Goal: Task Accomplishment & Management: Manage account settings

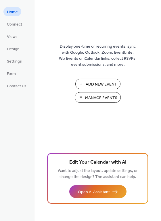
click at [98, 84] on span "Add New Event" at bounding box center [101, 85] width 31 height 6
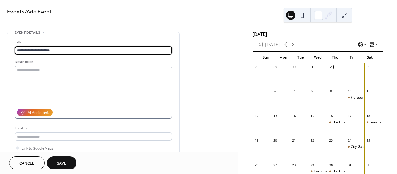
type input "**********"
click at [32, 71] on textarea at bounding box center [94, 85] width 158 height 39
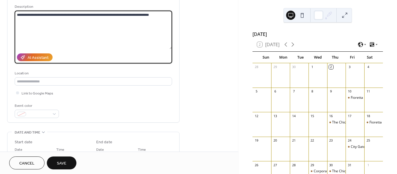
scroll to position [79, 0]
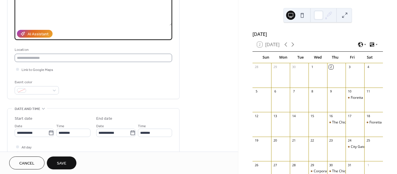
type textarea "**********"
click at [77, 58] on input "text" at bounding box center [94, 58] width 158 height 8
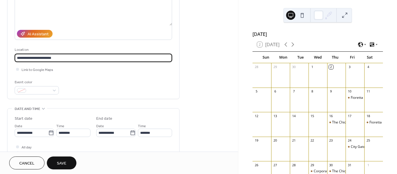
type input "**********"
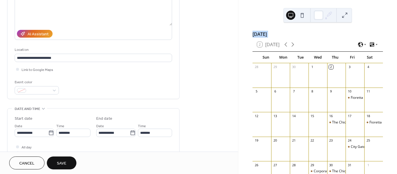
drag, startPoint x: 240, startPoint y: 36, endPoint x: 241, endPoint y: 49, distance: 13.3
click at [241, 49] on div "October 2025 2 Today Sun Mon Tue Wed Thu Fri Sat 28 29 30 1 2 3 4 5 6 7 8 9 10 …" at bounding box center [318, 87] width 159 height 174
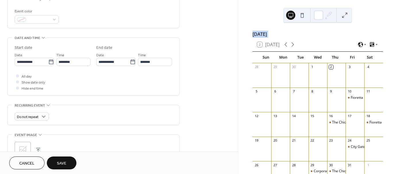
scroll to position [168, 0]
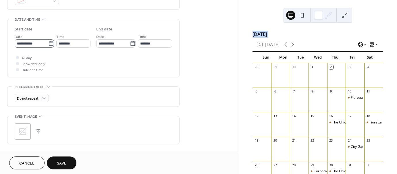
click at [51, 43] on icon at bounding box center [51, 44] width 6 height 6
click at [48, 43] on input "**********" at bounding box center [32, 43] width 34 height 8
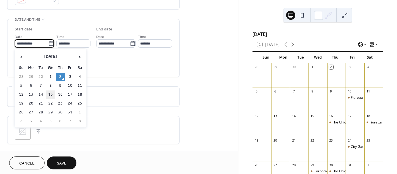
click at [50, 91] on td "15" at bounding box center [50, 95] width 9 height 8
type input "**********"
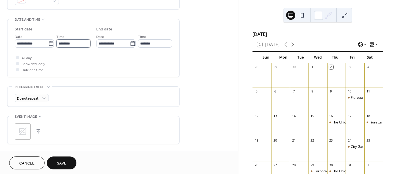
click at [62, 43] on input "********" at bounding box center [73, 43] width 34 height 8
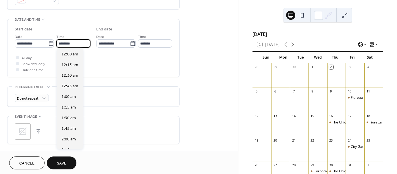
scroll to position [511, 0]
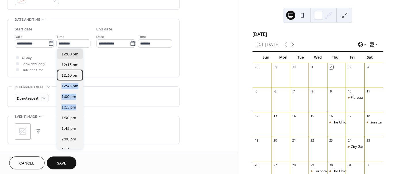
drag, startPoint x: 82, startPoint y: 75, endPoint x: 83, endPoint y: 105, distance: 30.2
click at [83, 105] on div "12:00 am 12:15 am 12:30 am 12:45 am 1:00 am 1:15 am 1:30 am 1:45 am 2:00 am 2:1…" at bounding box center [70, 99] width 26 height 101
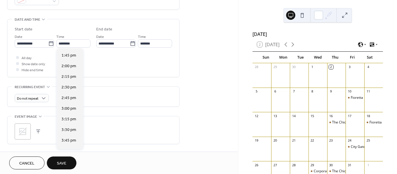
scroll to position [598, 0]
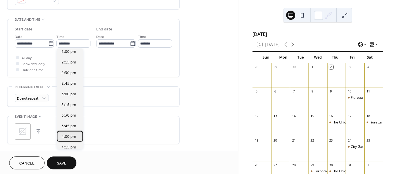
click at [82, 134] on div "4:00 pm" at bounding box center [70, 136] width 26 height 11
type input "*******"
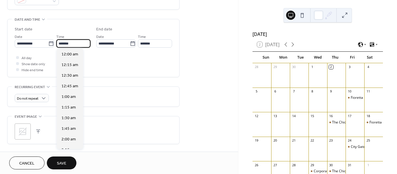
click at [79, 46] on input "*******" at bounding box center [73, 43] width 34 height 8
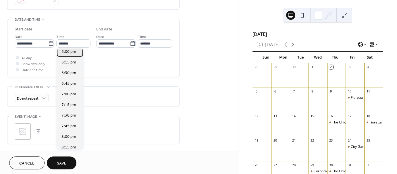
click at [76, 53] on div "6:00 pm" at bounding box center [70, 51] width 26 height 11
type input "*******"
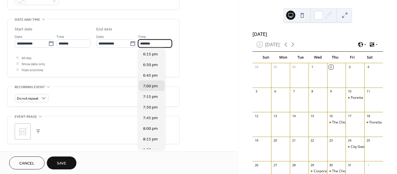
click at [158, 43] on input "*******" at bounding box center [155, 43] width 34 height 8
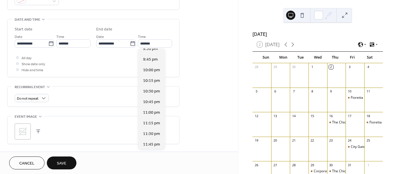
scroll to position [56, 0]
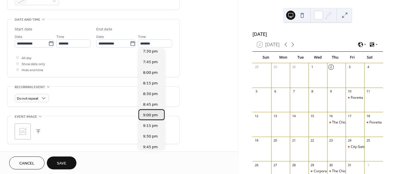
click at [150, 113] on span "9:00 pm" at bounding box center [150, 115] width 15 height 6
type input "*******"
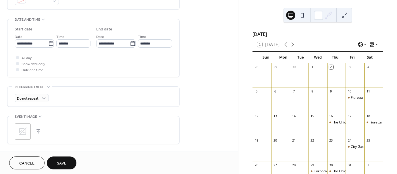
click at [23, 131] on icon at bounding box center [23, 132] width 8 height 8
click at [64, 162] on span "Save" at bounding box center [61, 164] width 9 height 6
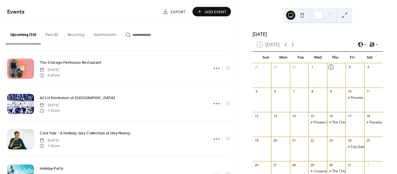
scroll to position [228, 0]
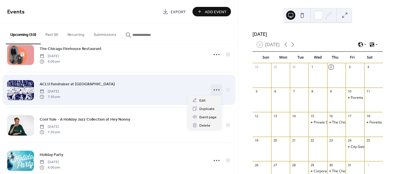
click at [216, 89] on circle at bounding box center [216, 89] width 1 height 1
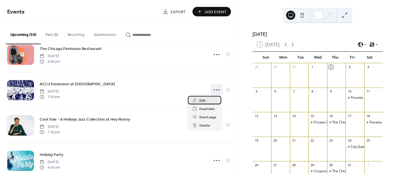
click at [201, 100] on span "Edit" at bounding box center [203, 101] width 6 height 6
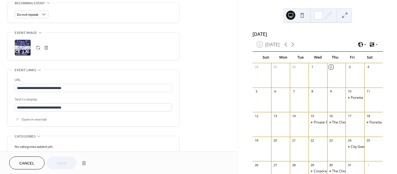
scroll to position [264, 0]
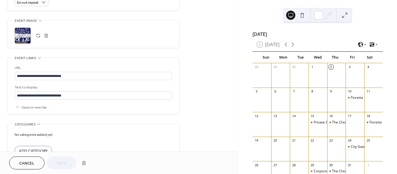
click at [46, 33] on button "button" at bounding box center [46, 36] width 8 height 8
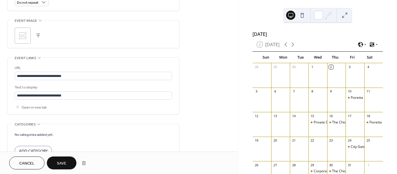
click at [21, 35] on icon at bounding box center [22, 35] width 9 height 9
click at [60, 162] on span "Save" at bounding box center [61, 164] width 9 height 6
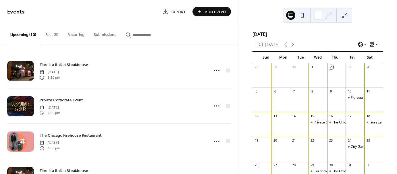
click at [210, 13] on span "Add Event" at bounding box center [216, 12] width 22 height 6
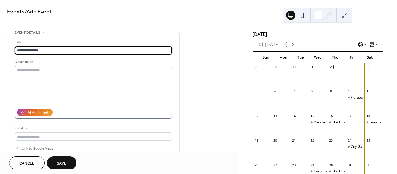
type input "**********"
click at [28, 72] on textarea at bounding box center [94, 85] width 158 height 39
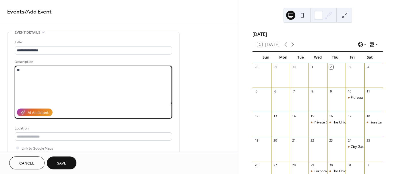
type textarea "*"
type textarea "**********"
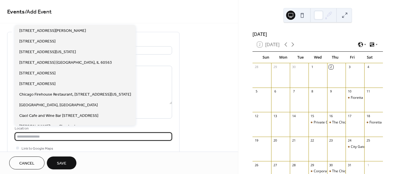
click at [40, 138] on input "text" at bounding box center [94, 137] width 158 height 8
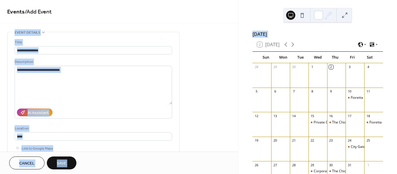
drag, startPoint x: 236, startPoint y: 27, endPoint x: 241, endPoint y: 49, distance: 22.3
click at [241, 49] on div "**********" at bounding box center [198, 87] width 397 height 174
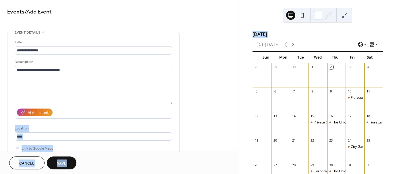
drag, startPoint x: 238, startPoint y: 46, endPoint x: 238, endPoint y: 60, distance: 13.8
click at [238, 60] on div "**********" at bounding box center [198, 87] width 397 height 174
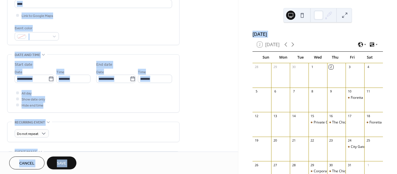
click at [219, 35] on div "**********" at bounding box center [119, 118] width 238 height 439
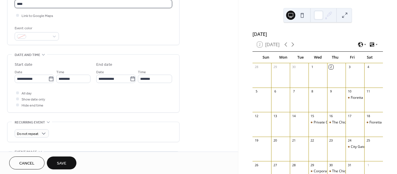
click at [51, 3] on input "****" at bounding box center [94, 4] width 158 height 8
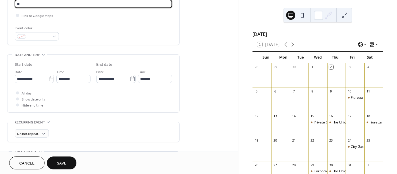
type input "*"
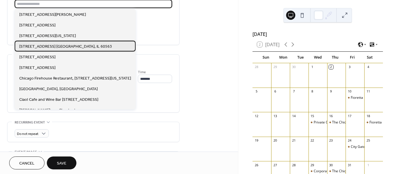
click at [97, 46] on div "2020 Calamos Ct. Naperville, IL 60563" at bounding box center [75, 46] width 121 height 11
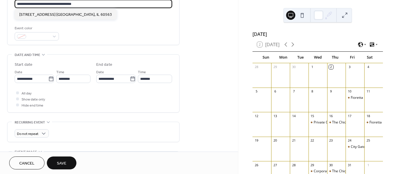
click at [18, 1] on input "**********" at bounding box center [94, 4] width 158 height 8
click at [17, 5] on input "**********" at bounding box center [94, 4] width 158 height 8
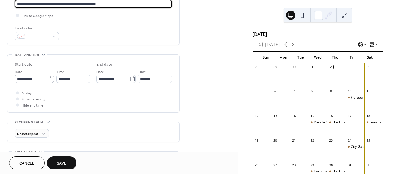
type input "**********"
click at [49, 80] on icon at bounding box center [51, 79] width 6 height 6
click at [48, 80] on input "**********" at bounding box center [32, 79] width 34 height 8
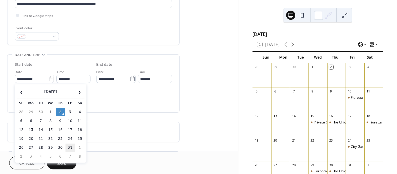
click at [69, 144] on td "31" at bounding box center [70, 148] width 9 height 8
type input "**********"
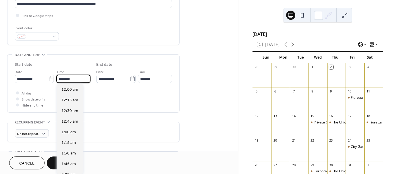
click at [83, 79] on input "********" at bounding box center [73, 79] width 34 height 8
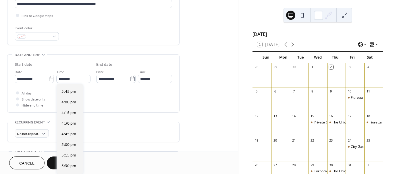
scroll to position [747, 0]
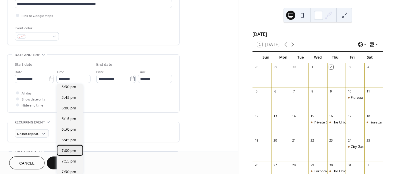
click at [71, 152] on span "7:00 pm" at bounding box center [69, 151] width 15 height 6
type input "*******"
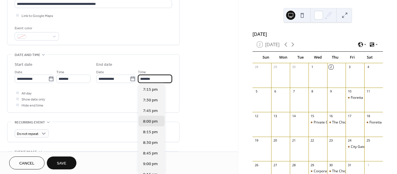
click at [160, 78] on input "*******" at bounding box center [155, 79] width 34 height 8
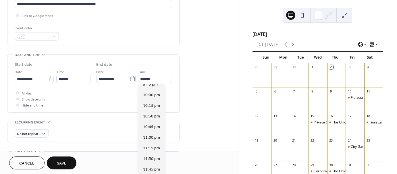
scroll to position [112, 0]
click at [150, 96] on span "10:00 pm" at bounding box center [151, 95] width 17 height 6
type input "********"
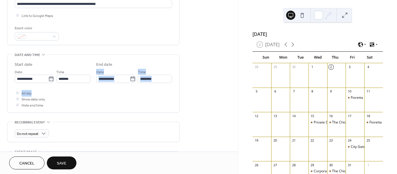
drag, startPoint x: 236, startPoint y: 60, endPoint x: 238, endPoint y: 86, distance: 26.5
click at [238, 86] on div "**********" at bounding box center [119, 76] width 238 height 152
click at [239, 66] on div "October 2025 2 Today Sun Mon Tue Wed Thu Fri Sat 28 29 30 1 2 3 4 5 6 7 8 9 10 …" at bounding box center [318, 87] width 159 height 174
click at [18, 16] on div at bounding box center [17, 15] width 3 height 3
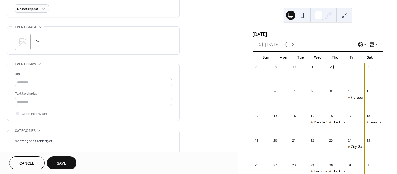
scroll to position [261, 0]
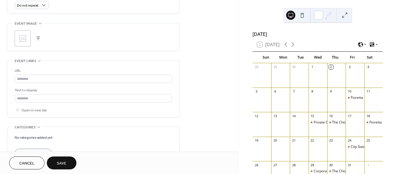
click at [21, 37] on icon at bounding box center [22, 38] width 9 height 9
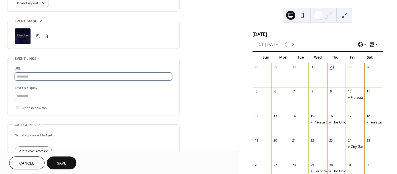
click at [74, 76] on input "text" at bounding box center [94, 76] width 158 height 8
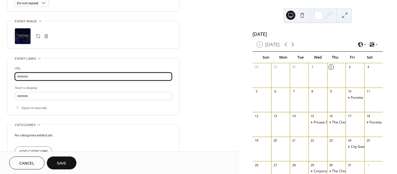
type input "**********"
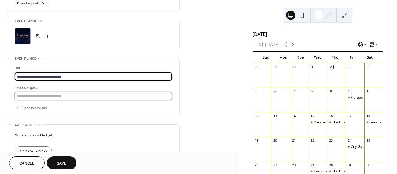
click at [80, 97] on input "text" at bounding box center [94, 96] width 158 height 8
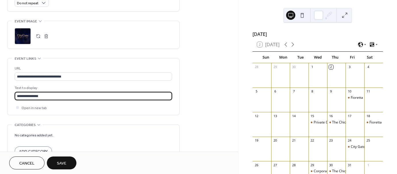
type input "**********"
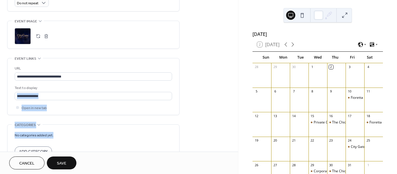
drag, startPoint x: 237, startPoint y: 91, endPoint x: 238, endPoint y: 121, distance: 30.2
click at [238, 121] on div "**********" at bounding box center [119, 76] width 238 height 152
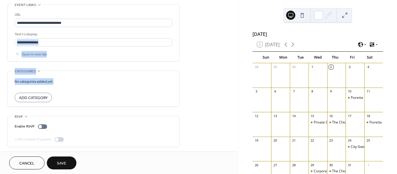
click at [64, 162] on span "Save" at bounding box center [61, 164] width 9 height 6
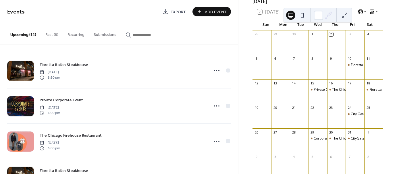
scroll to position [30, 0]
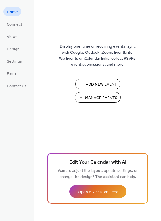
click at [100, 97] on span "Manage Events" at bounding box center [101, 98] width 32 height 6
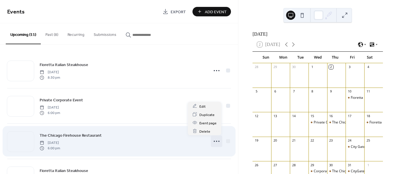
click at [215, 141] on icon at bounding box center [216, 141] width 9 height 9
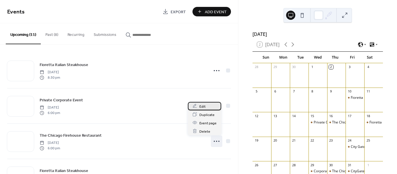
click at [206, 108] on div "Edit" at bounding box center [204, 106] width 33 height 8
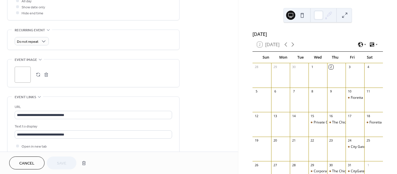
scroll to position [243, 0]
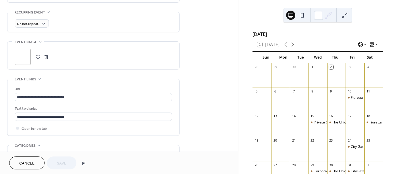
click at [47, 57] on button "button" at bounding box center [46, 57] width 8 height 8
click at [25, 56] on icon at bounding box center [22, 56] width 9 height 9
click at [58, 164] on span "Save" at bounding box center [61, 164] width 9 height 6
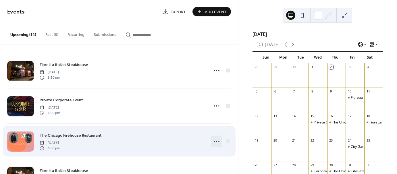
click at [219, 140] on icon at bounding box center [216, 141] width 9 height 9
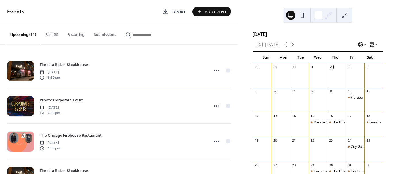
click at [232, 117] on div "Fioretta Italian Steakhouse Friday, October 10, 2025 8:30 pm Private Corporate …" at bounding box center [119, 110] width 238 height 130
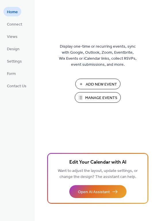
click at [101, 96] on span "Manage Events" at bounding box center [101, 98] width 32 height 6
click at [102, 98] on span "Manage Events" at bounding box center [101, 98] width 32 height 6
click at [97, 97] on span "Manage Events" at bounding box center [101, 98] width 32 height 6
click at [94, 97] on span "Manage Events" at bounding box center [101, 98] width 32 height 6
click at [87, 96] on span "Manage Events" at bounding box center [101, 98] width 32 height 6
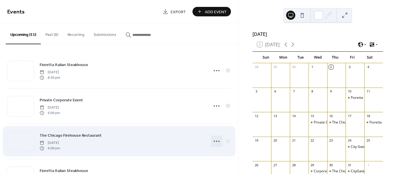
click at [214, 141] on icon at bounding box center [216, 141] width 9 height 9
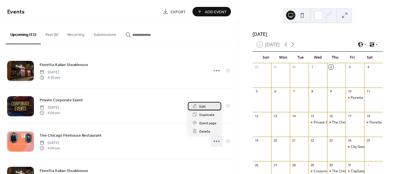
click at [202, 106] on span "Edit" at bounding box center [203, 107] width 6 height 6
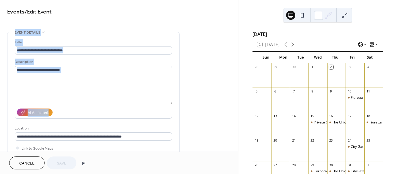
drag, startPoint x: 236, startPoint y: 25, endPoint x: 237, endPoint y: 68, distance: 42.8
click at [237, 68] on div "**********" at bounding box center [119, 76] width 238 height 152
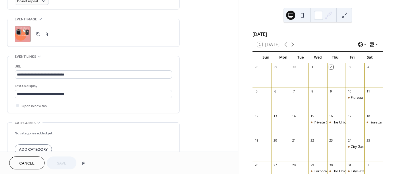
scroll to position [266, 0]
click at [47, 32] on button "button" at bounding box center [46, 34] width 8 height 8
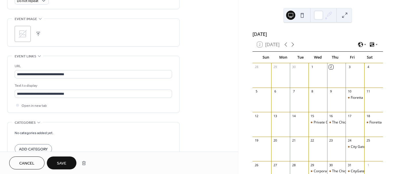
click at [26, 33] on icon at bounding box center [22, 33] width 9 height 9
click at [62, 165] on span "Save" at bounding box center [61, 164] width 9 height 6
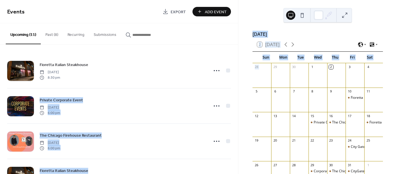
drag, startPoint x: 236, startPoint y: 49, endPoint x: 240, endPoint y: 82, distance: 33.2
click at [240, 82] on div "Events Export Add Event Upcoming (11) Past (8) Recurring Submissions Fioretta I…" at bounding box center [198, 87] width 397 height 174
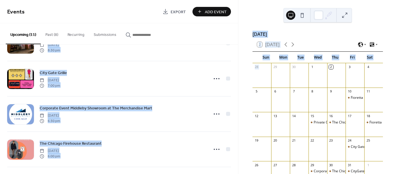
scroll to position [133, 0]
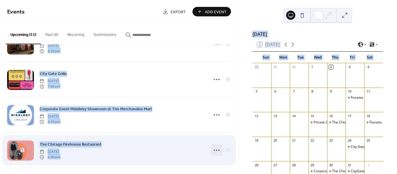
click at [217, 150] on icon at bounding box center [216, 150] width 9 height 9
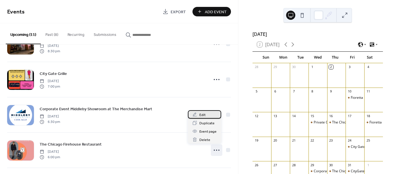
click at [206, 113] on div "Edit" at bounding box center [204, 114] width 33 height 8
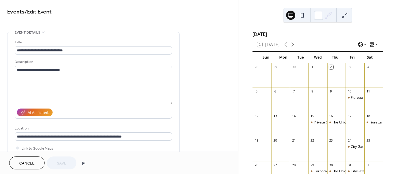
click at [239, 35] on div "October 2025 2 Today Sun Mon Tue Wed Thu Fri Sat 28 29 30 1 2 3 4 5 6 7 8 9 10 …" at bounding box center [318, 87] width 159 height 174
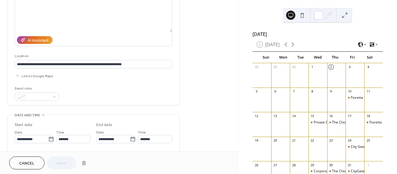
scroll to position [34, 0]
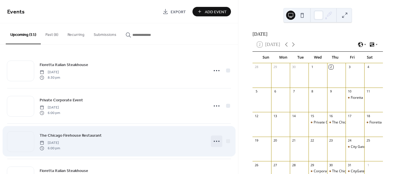
click at [215, 140] on icon at bounding box center [216, 141] width 9 height 9
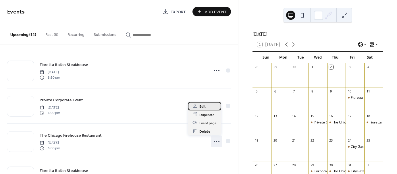
click at [204, 105] on span "Edit" at bounding box center [203, 107] width 6 height 6
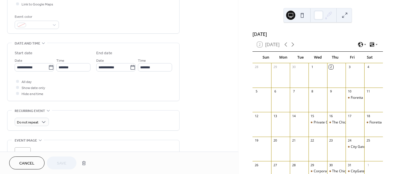
scroll to position [159, 0]
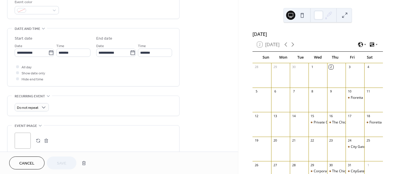
click at [70, 141] on div ";" at bounding box center [94, 141] width 158 height 16
click at [46, 139] on button "button" at bounding box center [46, 141] width 8 height 8
click at [23, 140] on icon at bounding box center [23, 141] width 8 height 8
click at [67, 163] on button "Save" at bounding box center [62, 163] width 30 height 13
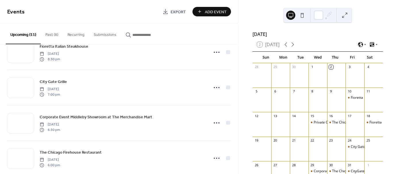
scroll to position [137, 0]
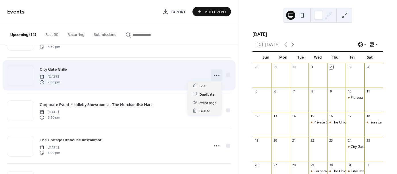
click at [214, 75] on icon at bounding box center [216, 75] width 9 height 9
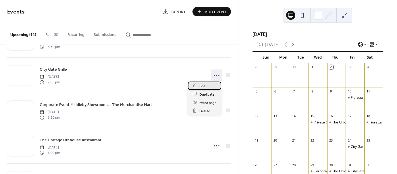
click at [203, 85] on span "Edit" at bounding box center [203, 86] width 6 height 6
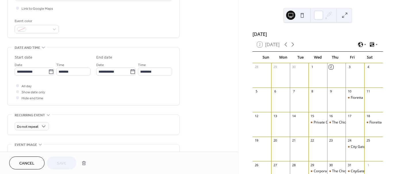
scroll to position [161, 0]
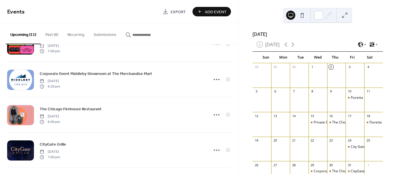
scroll to position [169, 0]
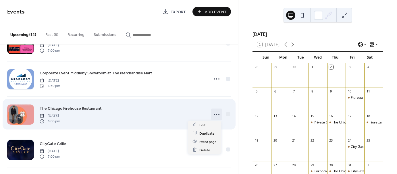
click at [214, 114] on icon at bounding box center [216, 114] width 9 height 9
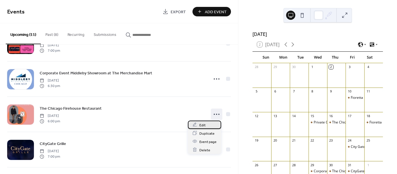
click at [206, 124] on div "Edit" at bounding box center [204, 125] width 33 height 8
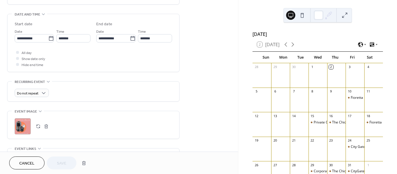
scroll to position [181, 0]
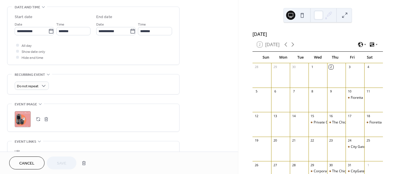
click at [47, 118] on button "button" at bounding box center [46, 119] width 8 height 8
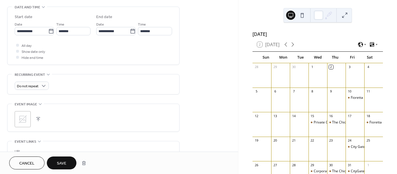
click at [17, 117] on div ";" at bounding box center [23, 119] width 16 height 16
click at [63, 163] on span "Save" at bounding box center [61, 164] width 9 height 6
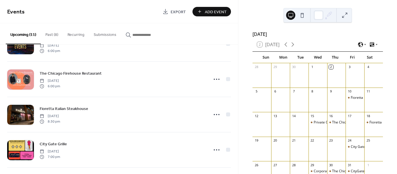
scroll to position [91, 0]
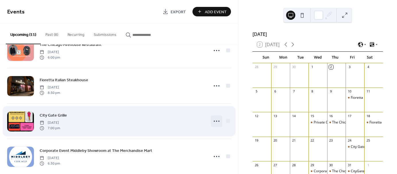
click at [216, 120] on icon at bounding box center [216, 121] width 9 height 9
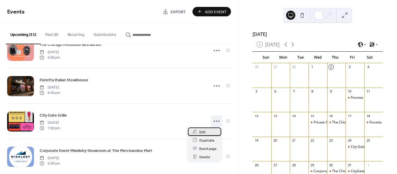
click at [205, 131] on span "Edit" at bounding box center [203, 132] width 6 height 6
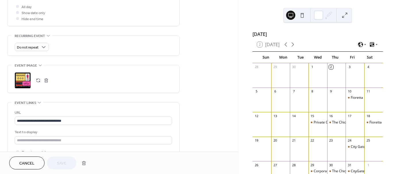
scroll to position [232, 0]
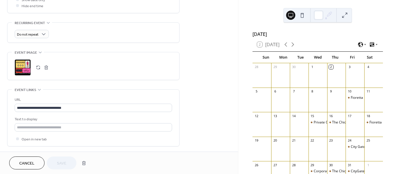
click at [47, 70] on button "button" at bounding box center [46, 68] width 8 height 8
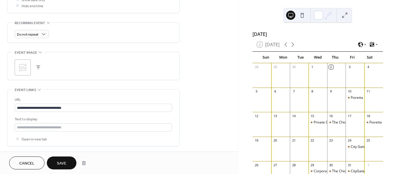
click at [24, 64] on icon at bounding box center [22, 67] width 9 height 9
click at [63, 164] on span "Save" at bounding box center [61, 164] width 9 height 6
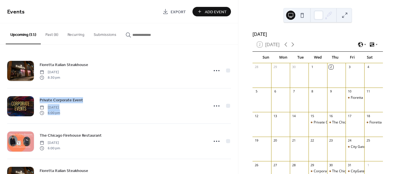
drag, startPoint x: 237, startPoint y: 57, endPoint x: 238, endPoint y: 94, distance: 37.1
click at [238, 94] on div "Fioretta Italian Steakhouse [DATE] 8:30 pm Private Corporate Event [DATE] 6:00 …" at bounding box center [119, 110] width 238 height 130
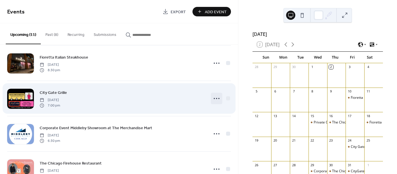
click at [217, 98] on icon at bounding box center [216, 98] width 9 height 9
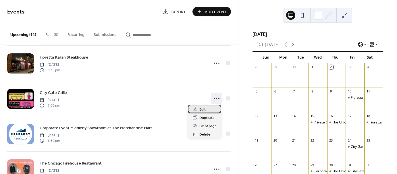
click at [204, 110] on span "Edit" at bounding box center [203, 110] width 6 height 6
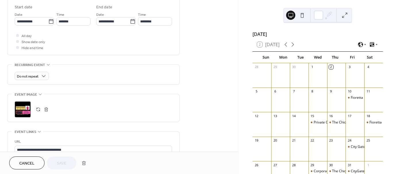
scroll to position [191, 0]
click at [47, 108] on button "button" at bounding box center [46, 109] width 8 height 8
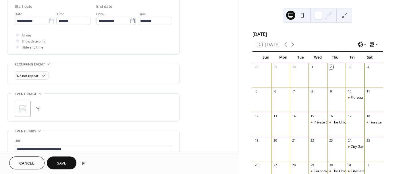
click at [24, 110] on icon at bounding box center [22, 108] width 9 height 9
click at [62, 161] on span "Save" at bounding box center [61, 164] width 9 height 6
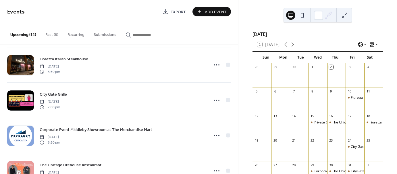
scroll to position [116, 0]
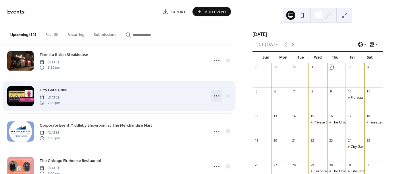
click at [216, 96] on icon at bounding box center [216, 95] width 9 height 9
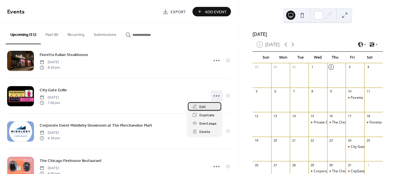
click at [208, 108] on div "Edit" at bounding box center [204, 106] width 33 height 8
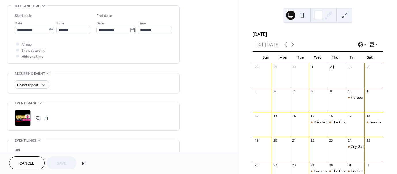
scroll to position [184, 0]
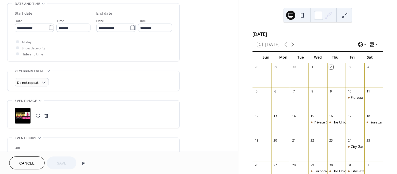
click at [47, 114] on button "button" at bounding box center [46, 116] width 8 height 8
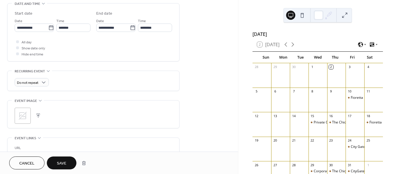
click at [25, 116] on icon at bounding box center [23, 116] width 8 height 8
click at [64, 164] on span "Save" at bounding box center [61, 164] width 9 height 6
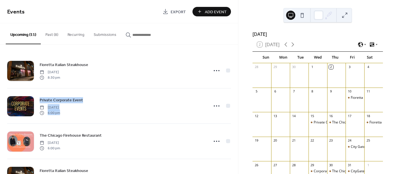
drag, startPoint x: 236, startPoint y: 51, endPoint x: 232, endPoint y: 95, distance: 43.9
click at [232, 95] on div "Fioretta Italian Steakhouse [DATE] 8:30 pm Private Corporate Event [DATE] 6:00 …" at bounding box center [119, 110] width 238 height 130
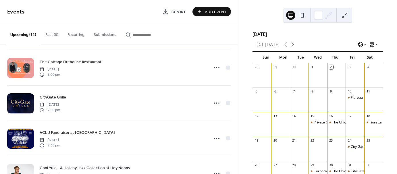
scroll to position [229, 0]
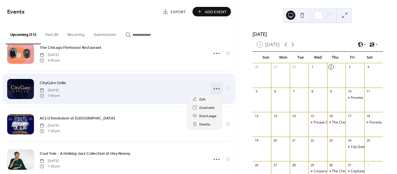
click at [215, 86] on icon at bounding box center [216, 88] width 9 height 9
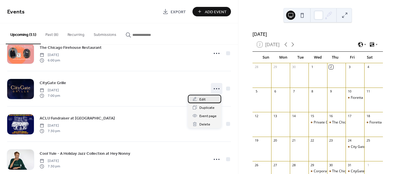
click at [203, 100] on span "Edit" at bounding box center [203, 100] width 6 height 6
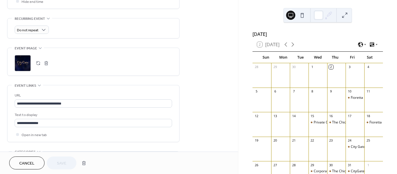
scroll to position [244, 0]
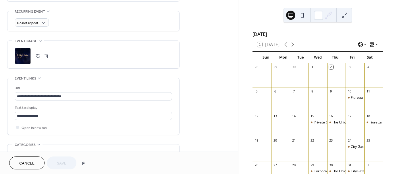
click at [47, 56] on button "button" at bounding box center [46, 56] width 8 height 8
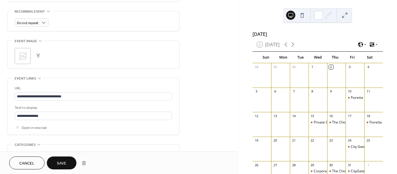
click at [25, 53] on icon at bounding box center [22, 55] width 9 height 9
click at [62, 162] on span "Save" at bounding box center [61, 164] width 9 height 6
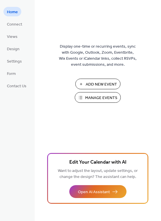
click at [102, 98] on span "Manage Events" at bounding box center [101, 98] width 32 height 6
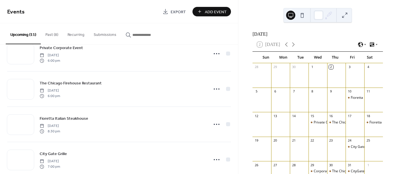
scroll to position [60, 0]
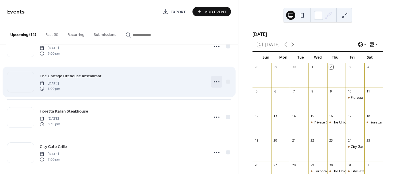
click at [214, 82] on icon at bounding box center [216, 81] width 9 height 9
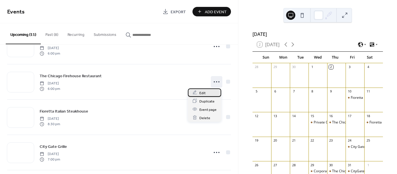
click at [203, 94] on span "Edit" at bounding box center [203, 93] width 6 height 6
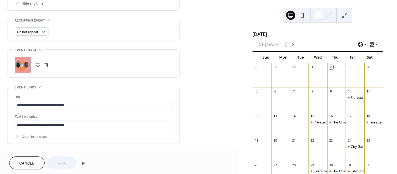
scroll to position [233, 0]
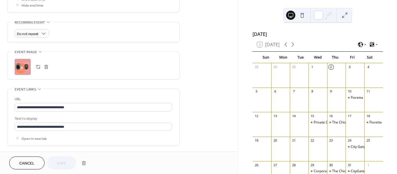
click at [47, 65] on button "button" at bounding box center [46, 67] width 8 height 8
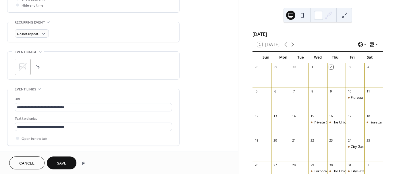
click at [26, 66] on icon at bounding box center [22, 66] width 9 height 9
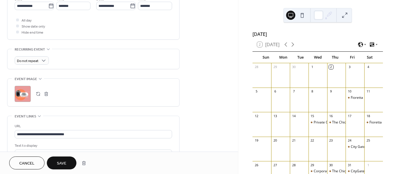
scroll to position [207, 0]
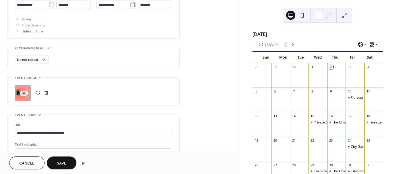
click at [60, 162] on span "Save" at bounding box center [61, 164] width 9 height 6
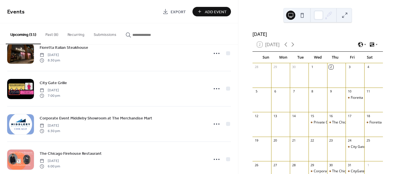
scroll to position [167, 0]
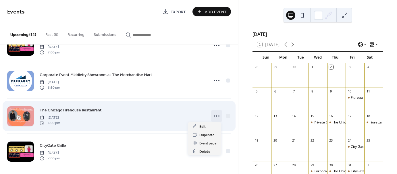
click at [214, 116] on circle at bounding box center [214, 116] width 1 height 1
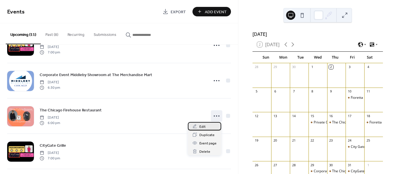
click at [202, 127] on span "Edit" at bounding box center [203, 127] width 6 height 6
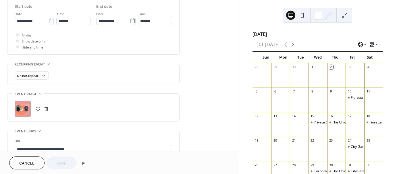
scroll to position [190, 0]
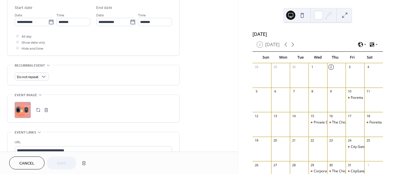
click at [47, 109] on button "button" at bounding box center [46, 110] width 8 height 8
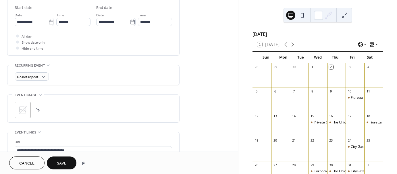
click at [22, 109] on icon at bounding box center [23, 110] width 8 height 8
click at [59, 164] on span "Save" at bounding box center [61, 164] width 9 height 6
